Goal: Task Accomplishment & Management: Use online tool/utility

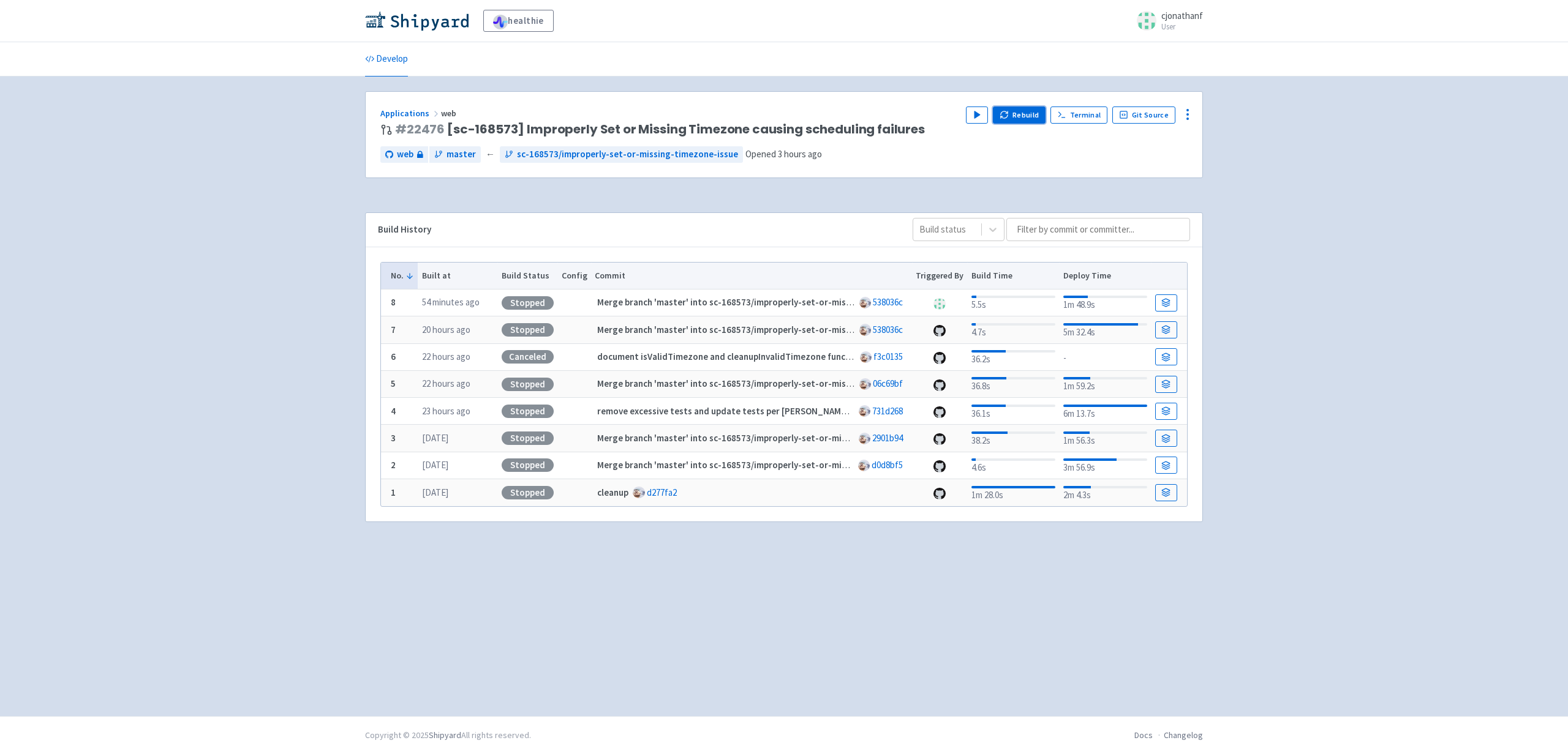
click at [1029, 121] on button "Rebuild" at bounding box center [1019, 115] width 53 height 17
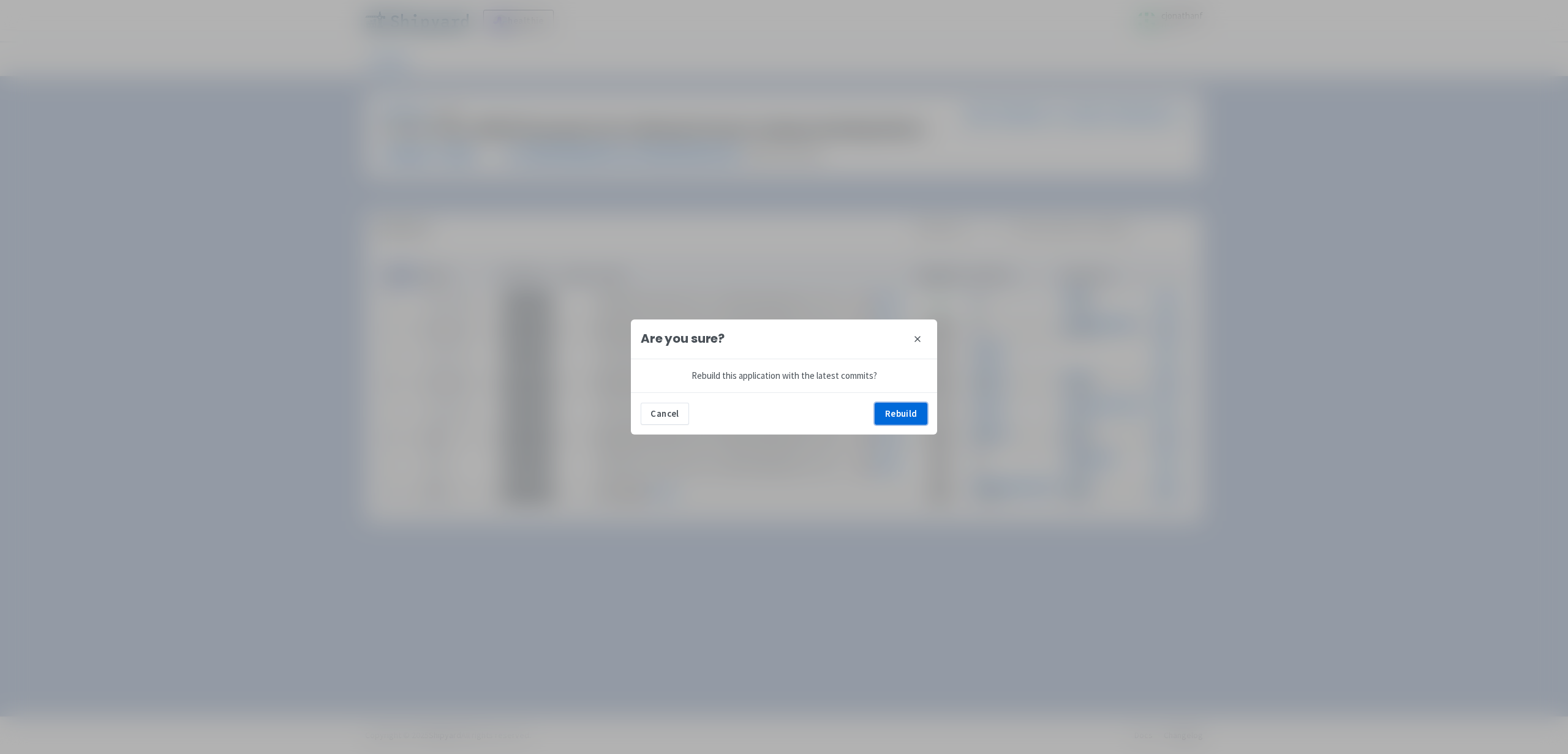
click at [901, 415] on button "Rebuild" at bounding box center [901, 414] width 53 height 22
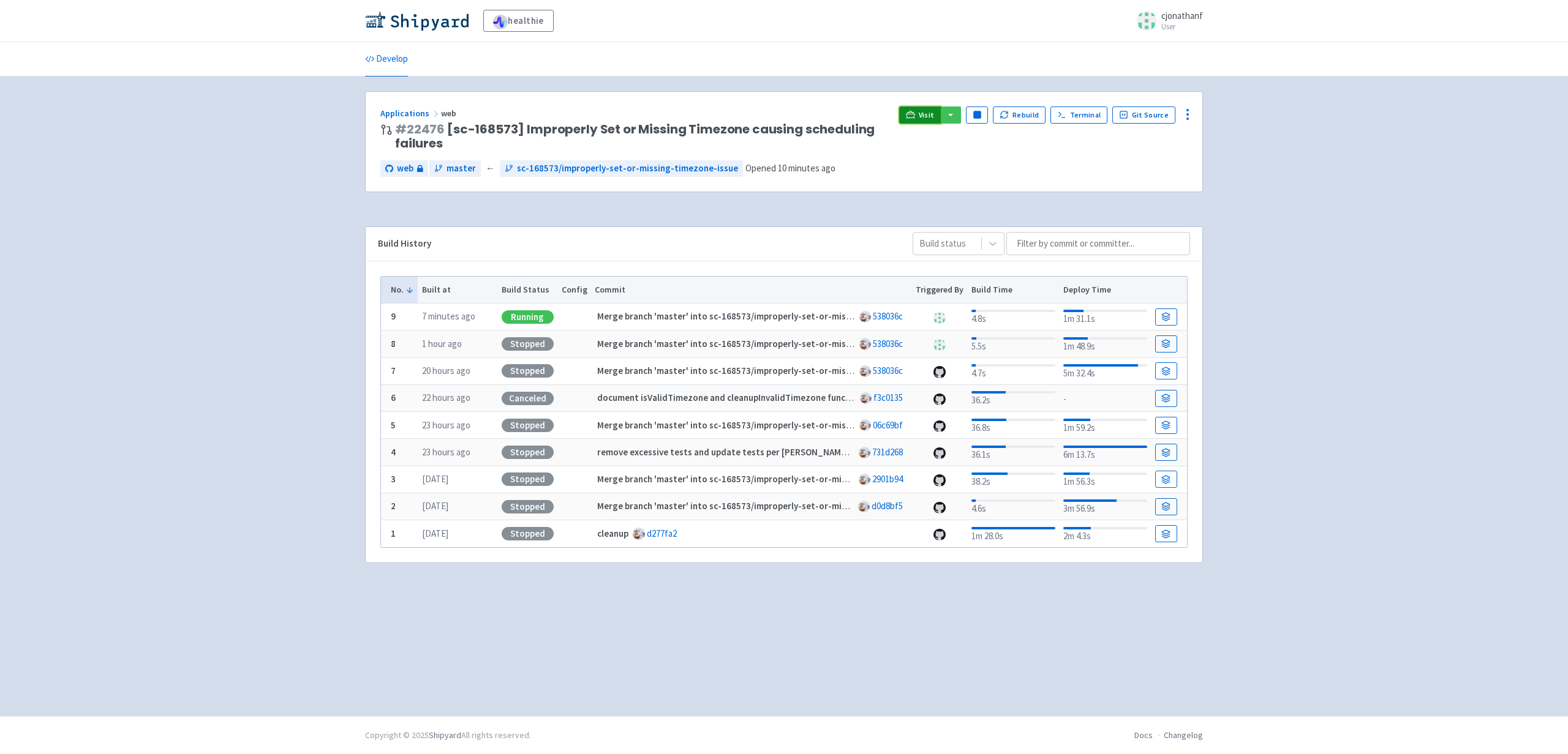
click at [921, 117] on link "Visit" at bounding box center [920, 115] width 41 height 17
